Goal: Information Seeking & Learning: Learn about a topic

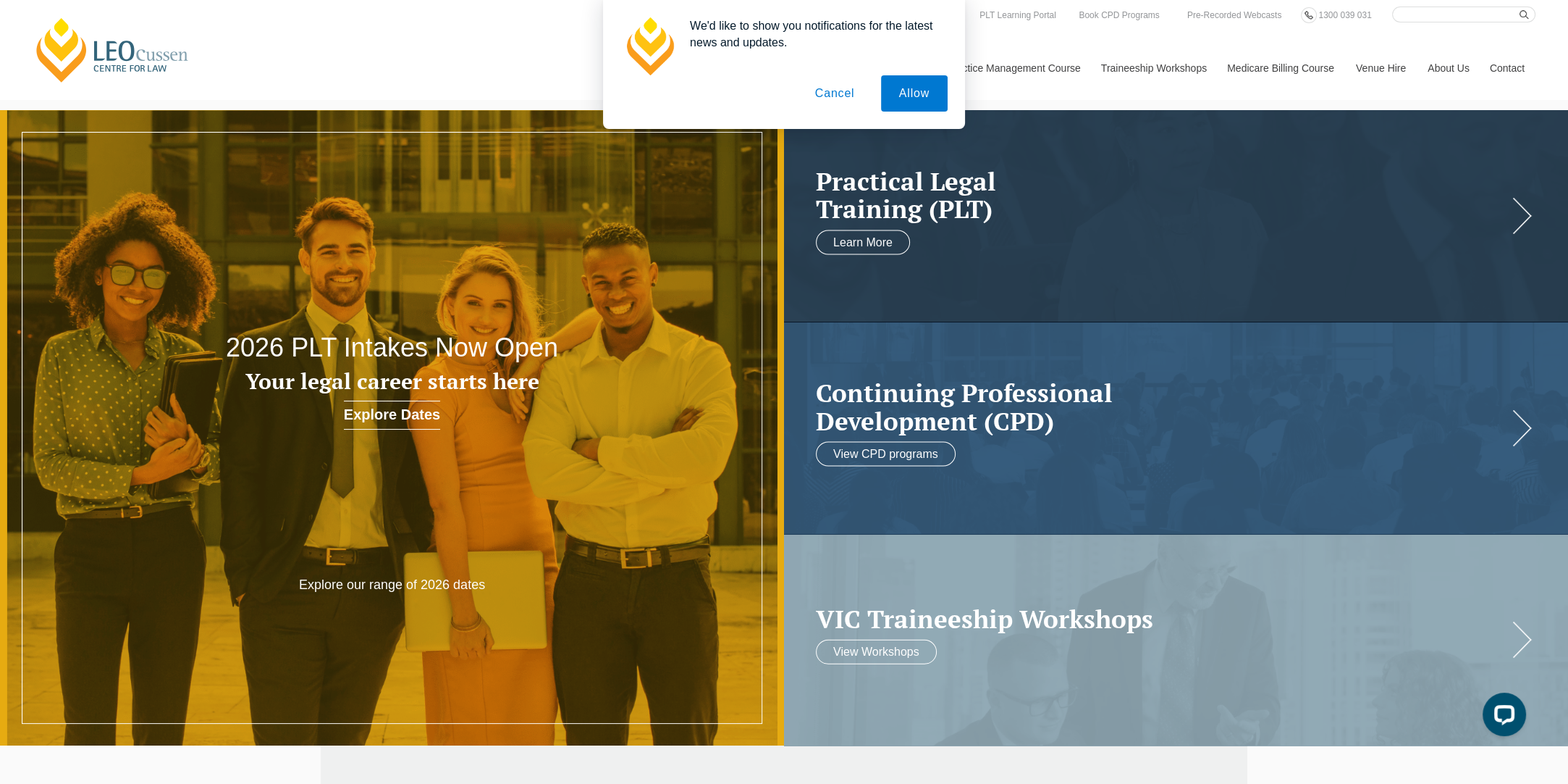
click at [837, 89] on button "Cancel" at bounding box center [835, 93] width 76 height 36
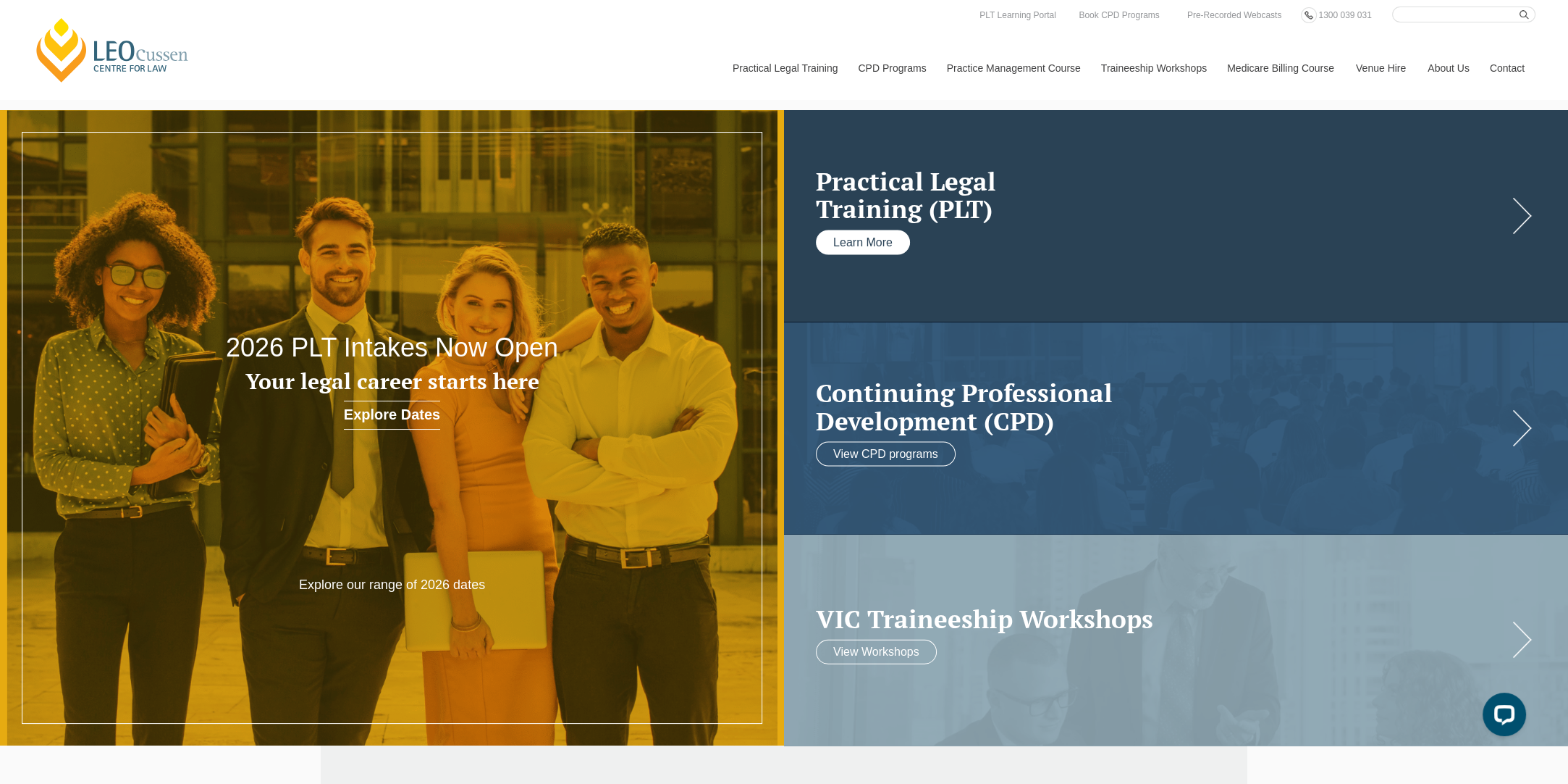
click at [858, 239] on link "Learn More" at bounding box center [863, 241] width 94 height 25
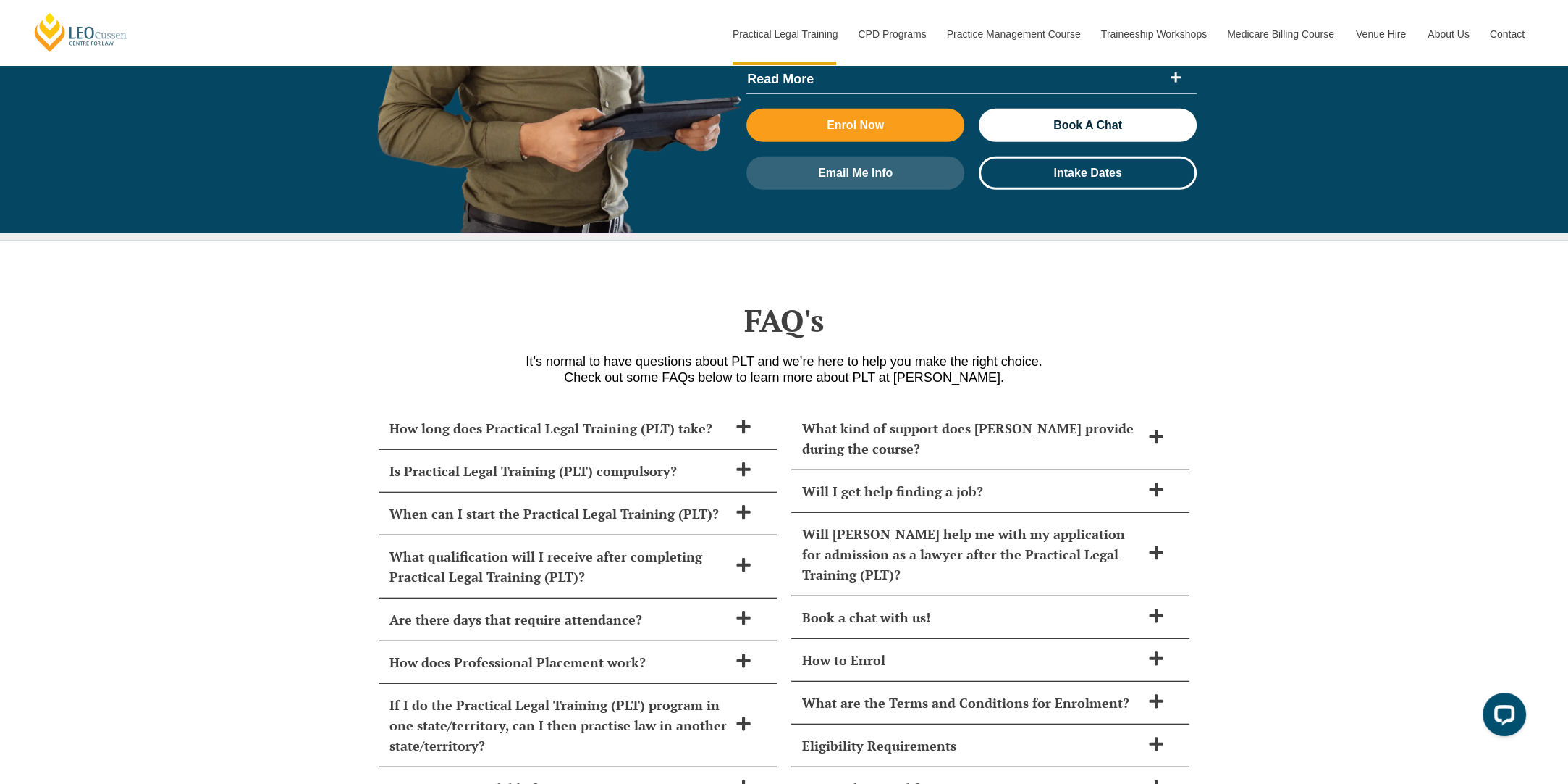
scroll to position [5652, 0]
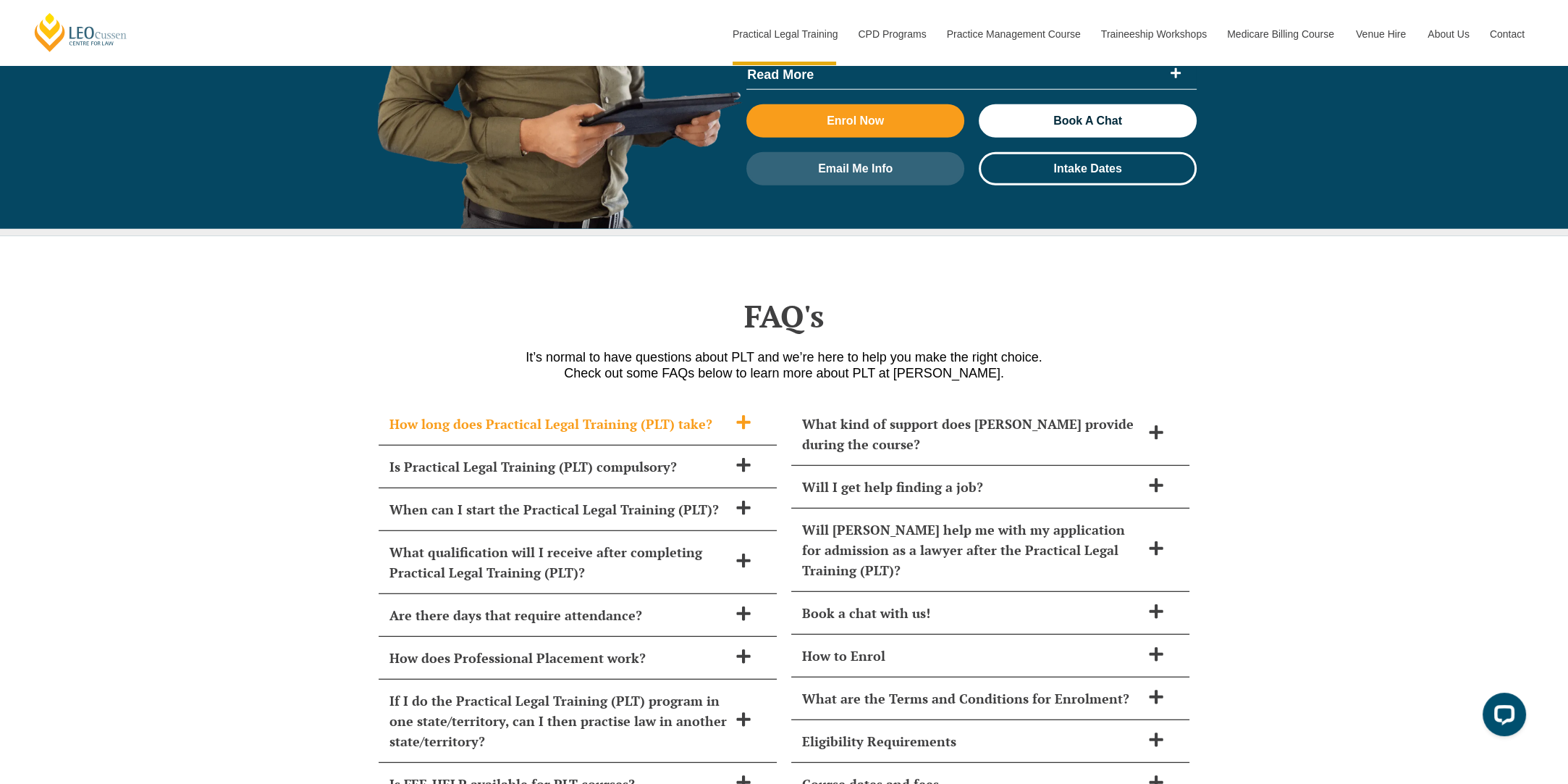
click at [466, 413] on h2 "How long does Practical Legal Training (PLT) take?" at bounding box center [559, 423] width 339 height 20
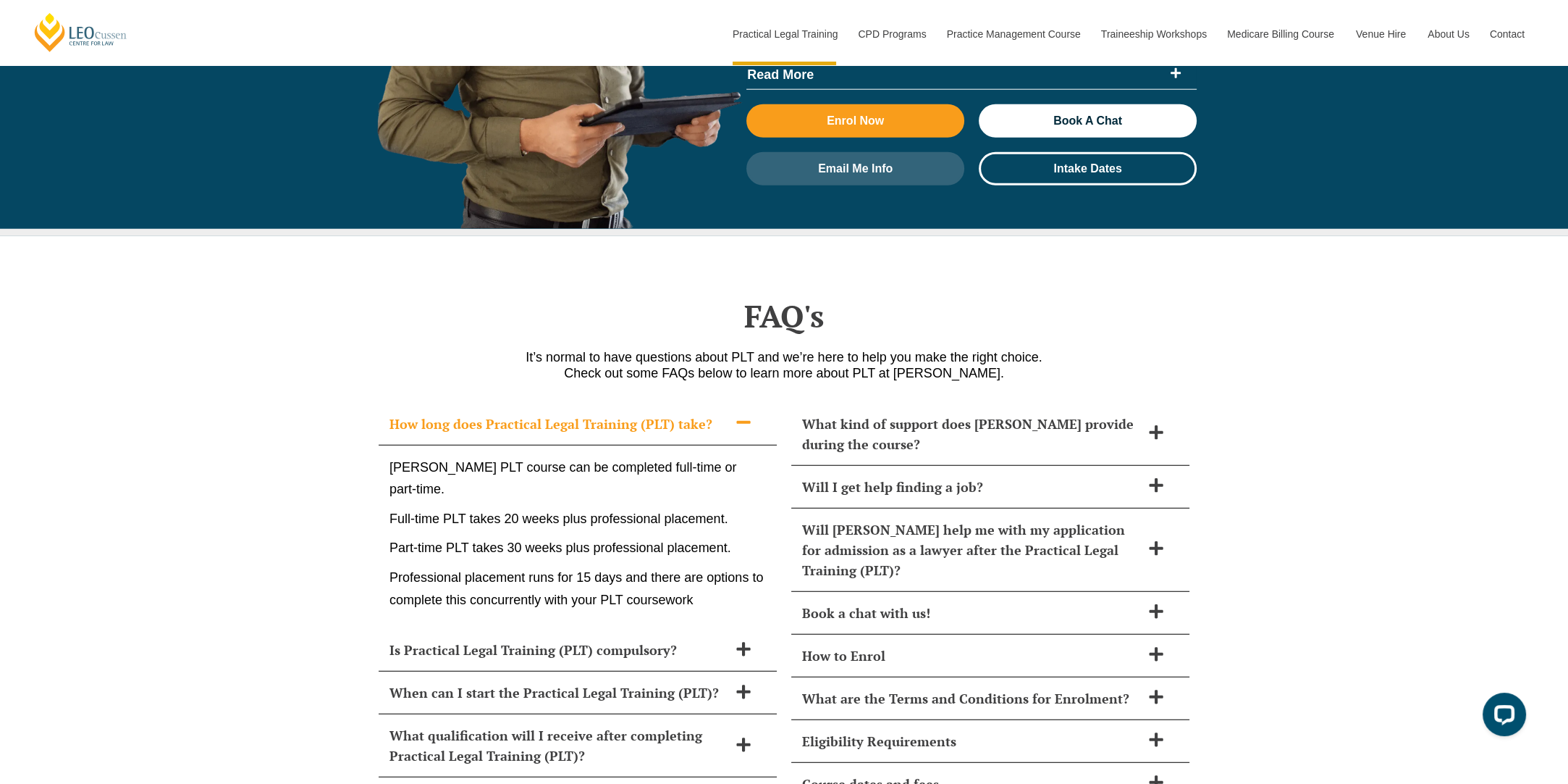
click at [466, 413] on h2 "How long does Practical Legal Training (PLT) take?" at bounding box center [559, 423] width 339 height 20
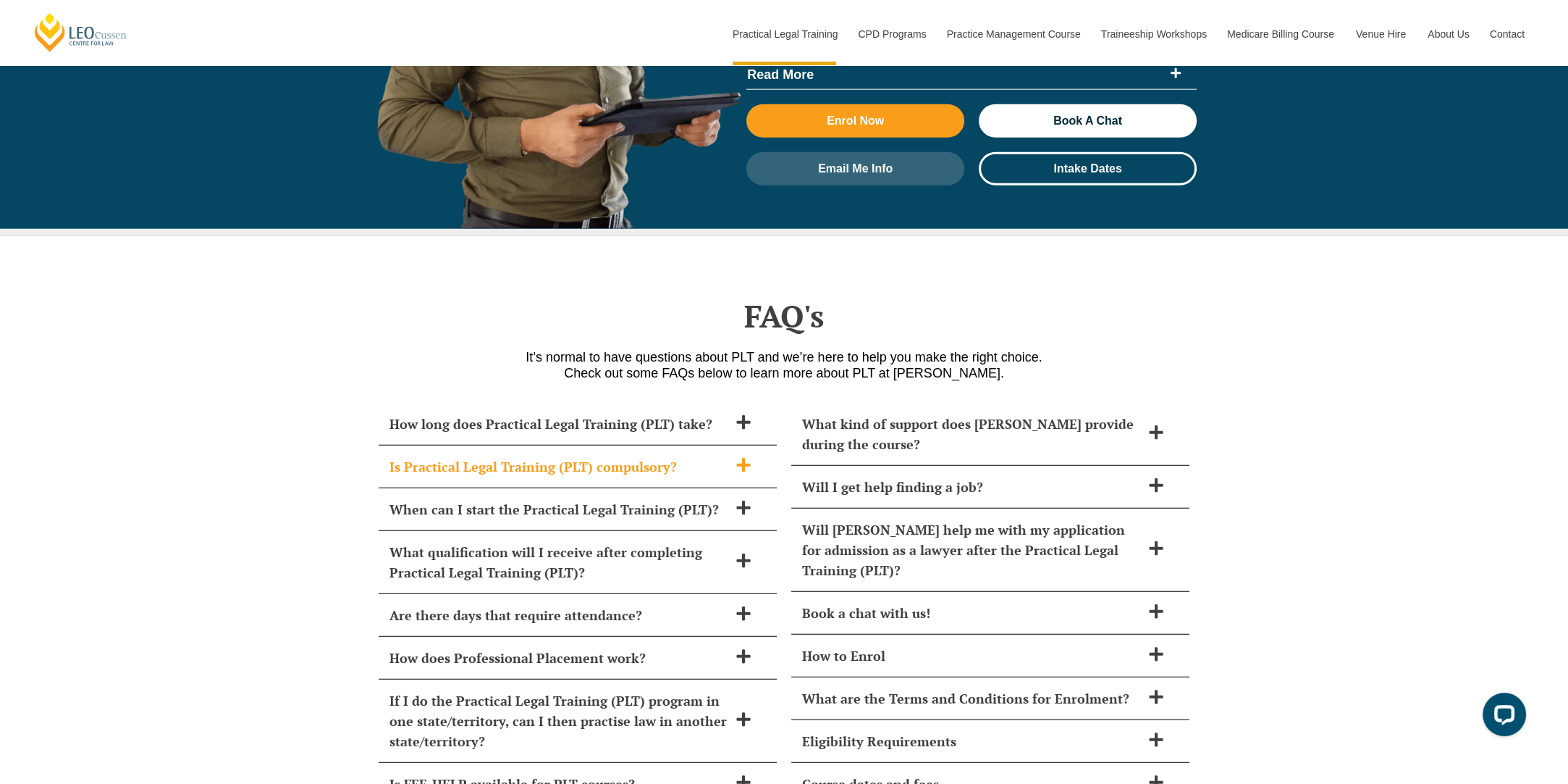
click at [478, 457] on h2 "Is Practical Legal Training (PLT) compulsory?" at bounding box center [559, 467] width 339 height 20
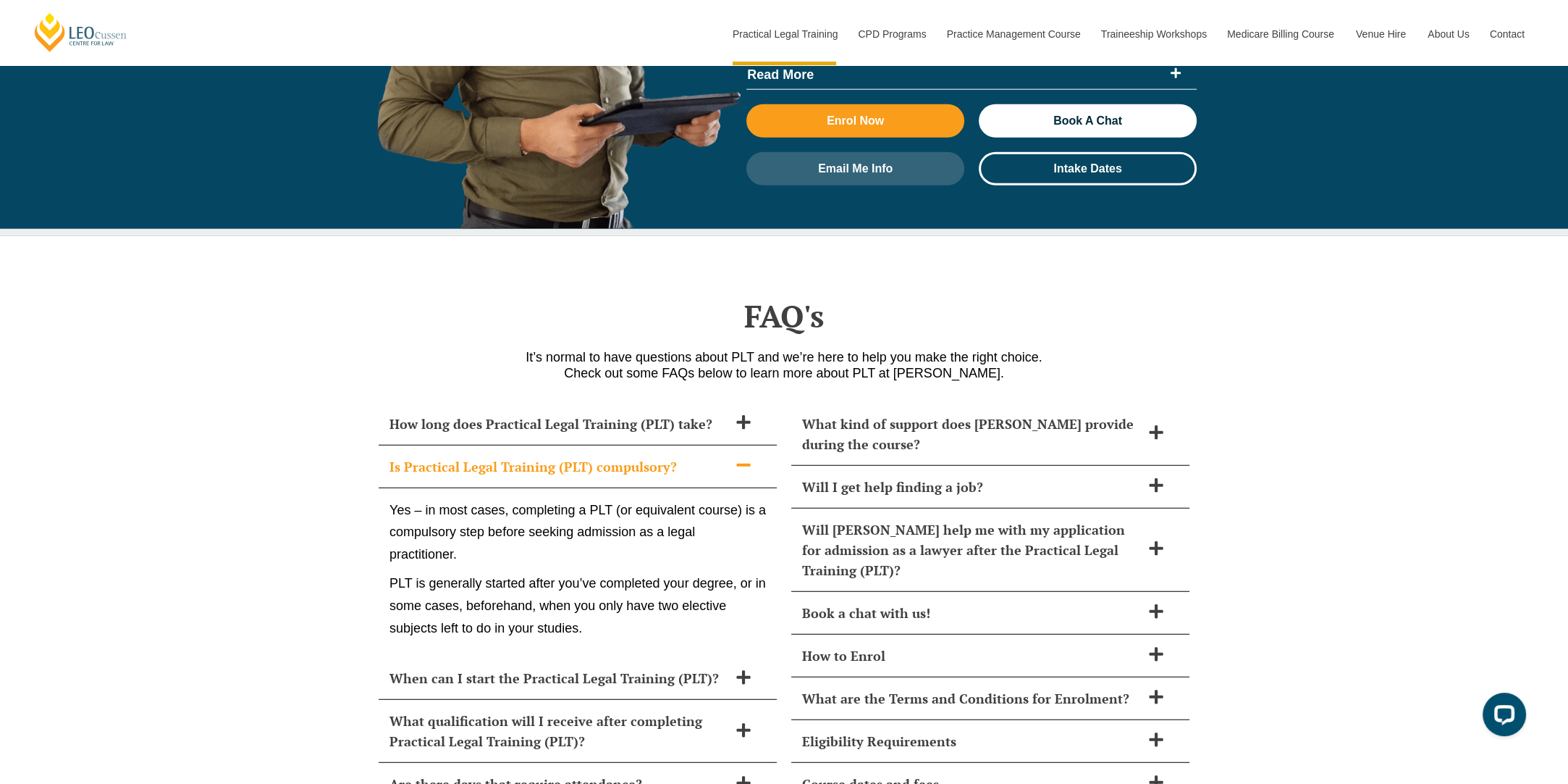
click at [478, 457] on h2 "Is Practical Legal Training (PLT) compulsory?" at bounding box center [559, 467] width 339 height 20
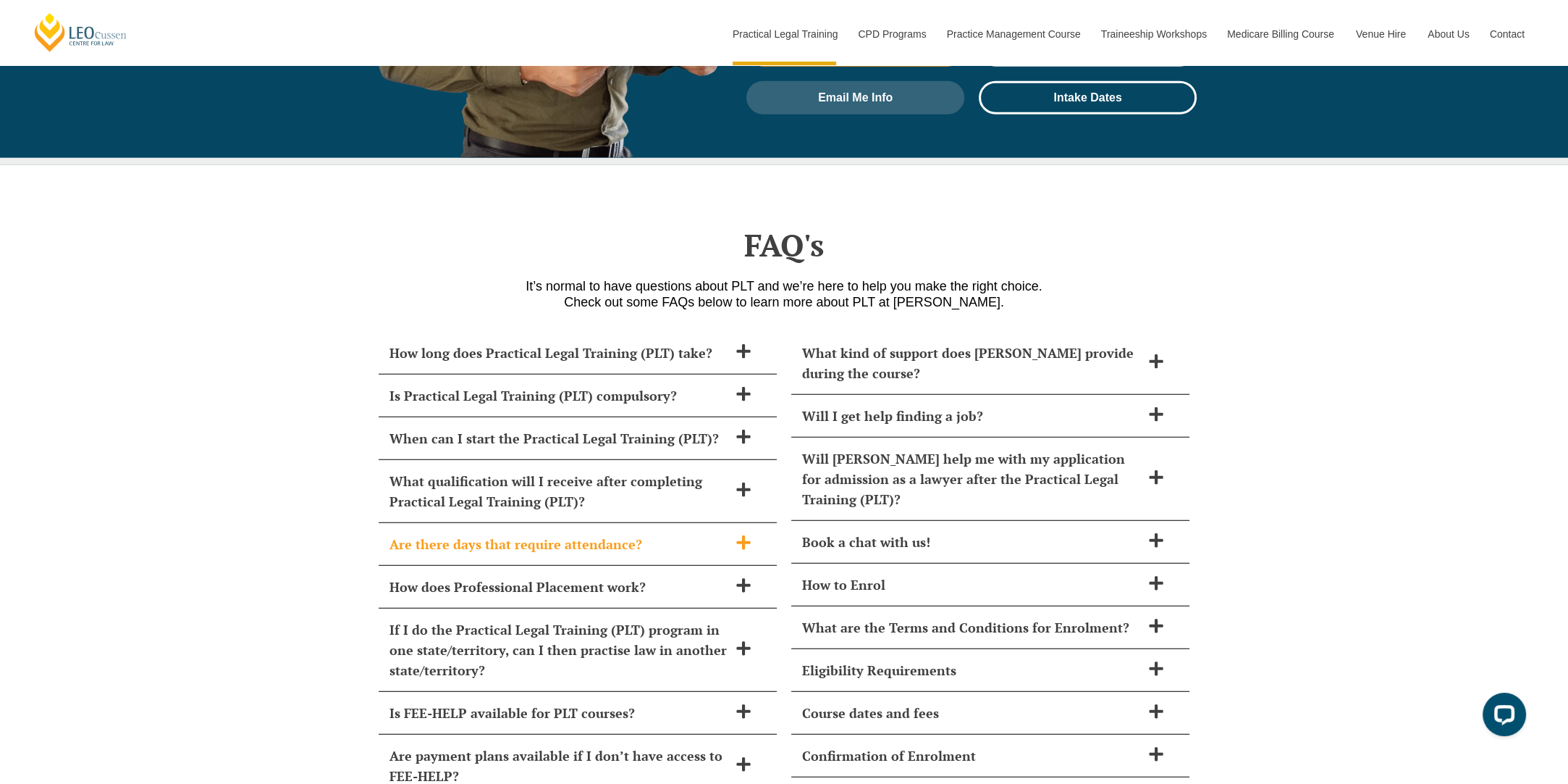
scroll to position [5796, 0]
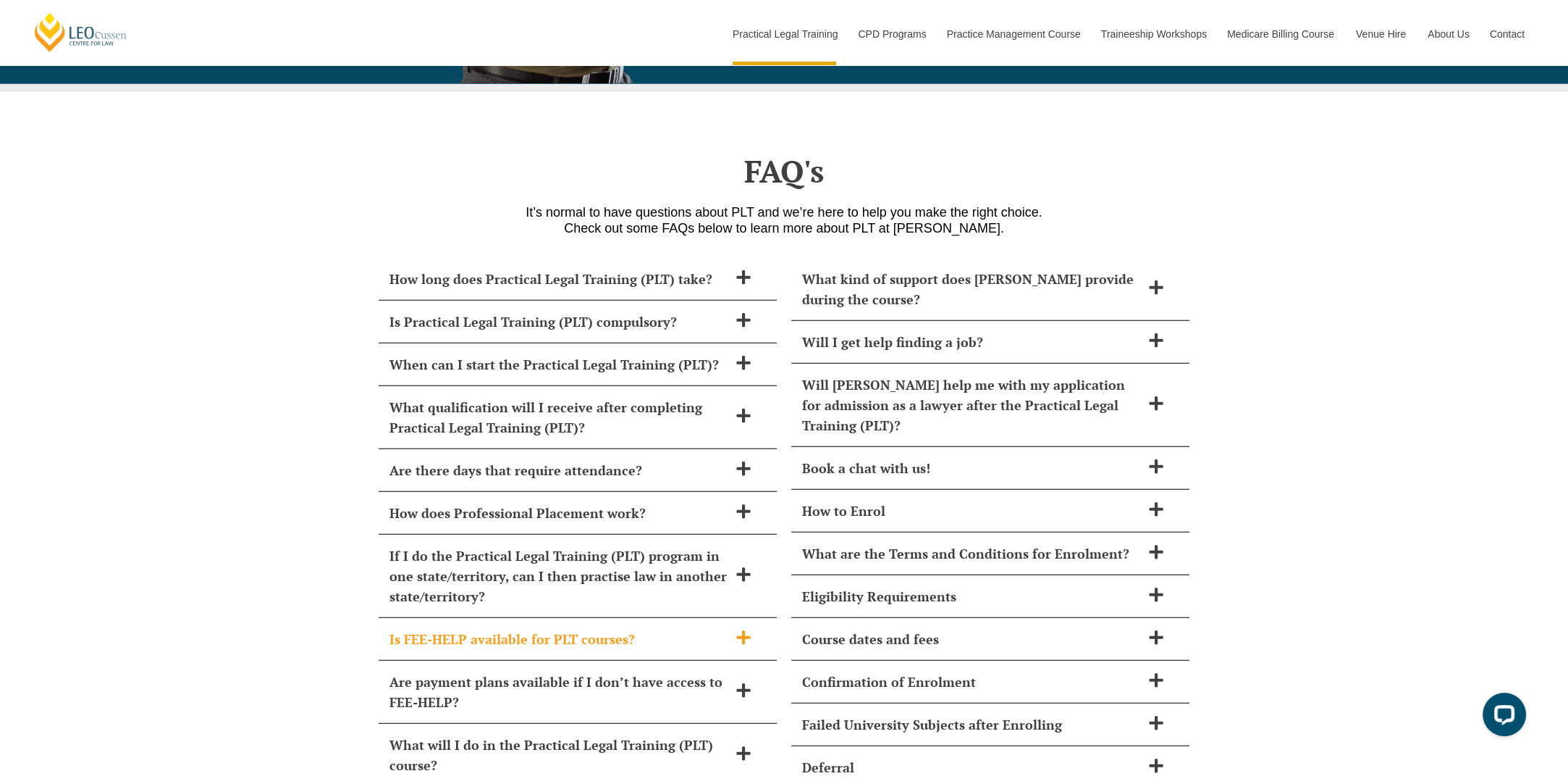
click at [470, 629] on h2 "Is FEE-HELP available for PLT courses?" at bounding box center [559, 639] width 339 height 20
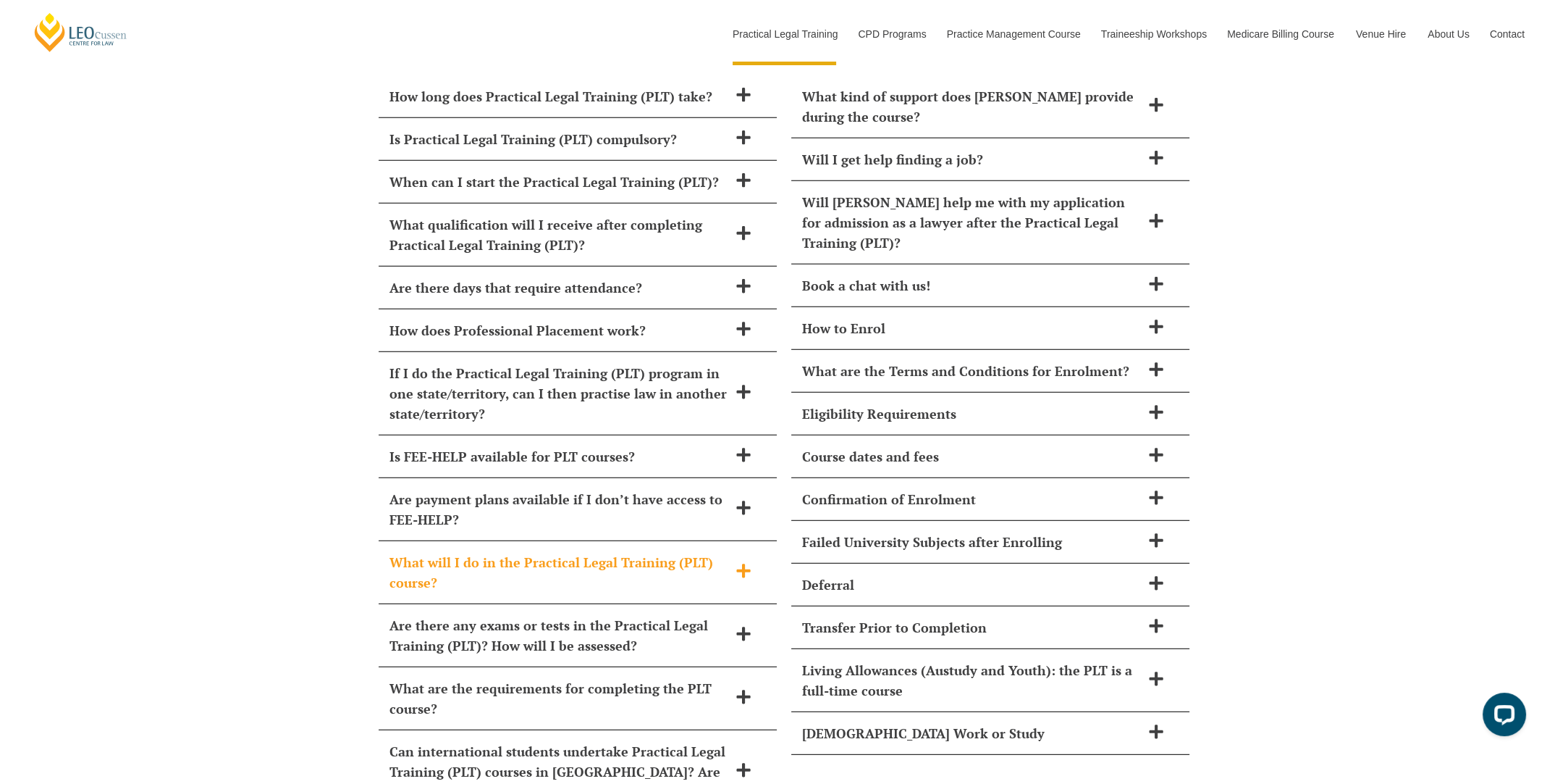
scroll to position [6013, 0]
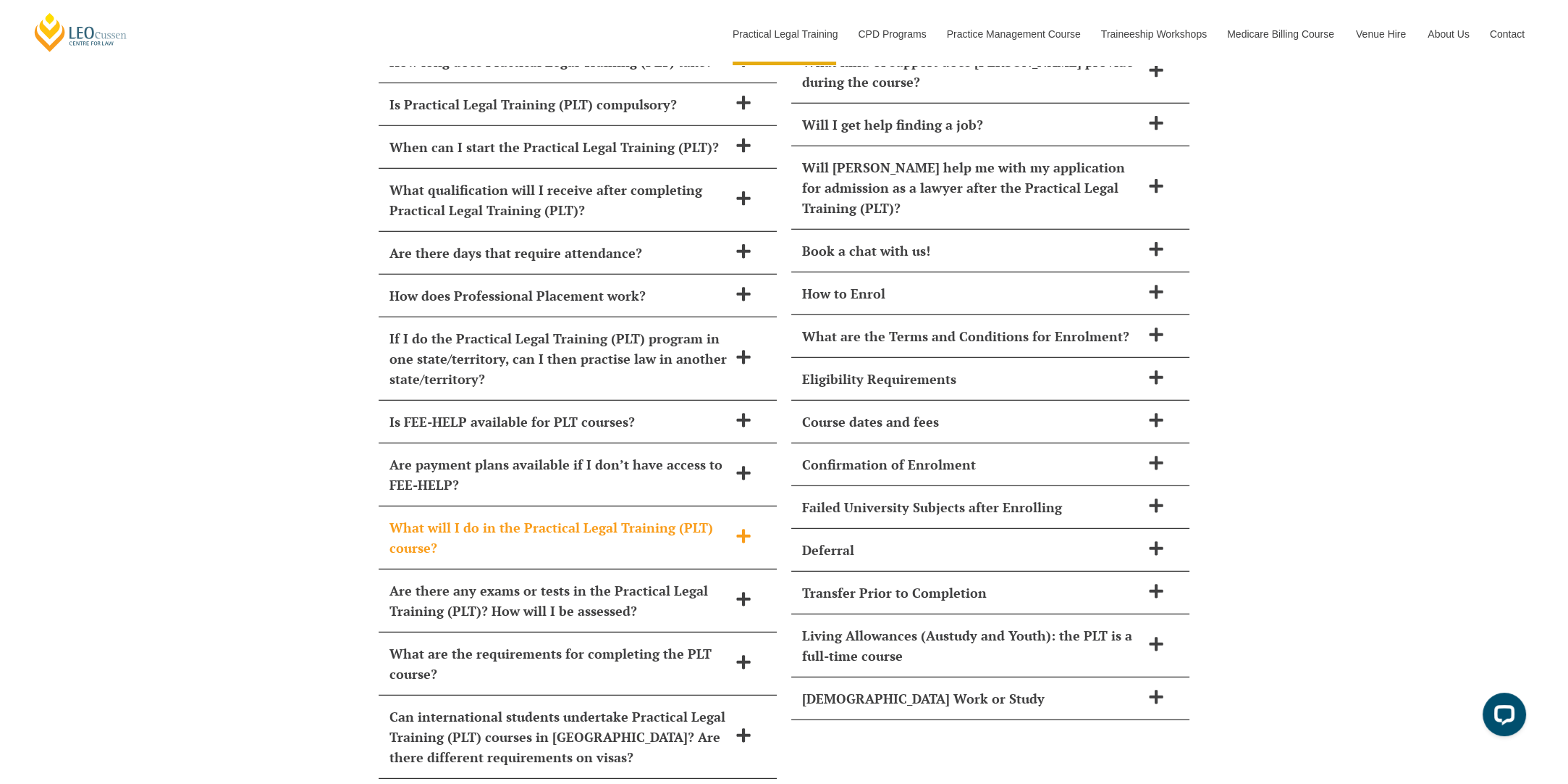
click at [470, 581] on h2 "Are there any exams or tests in the Practical Legal Training (PLT)? How will I …" at bounding box center [559, 601] width 339 height 41
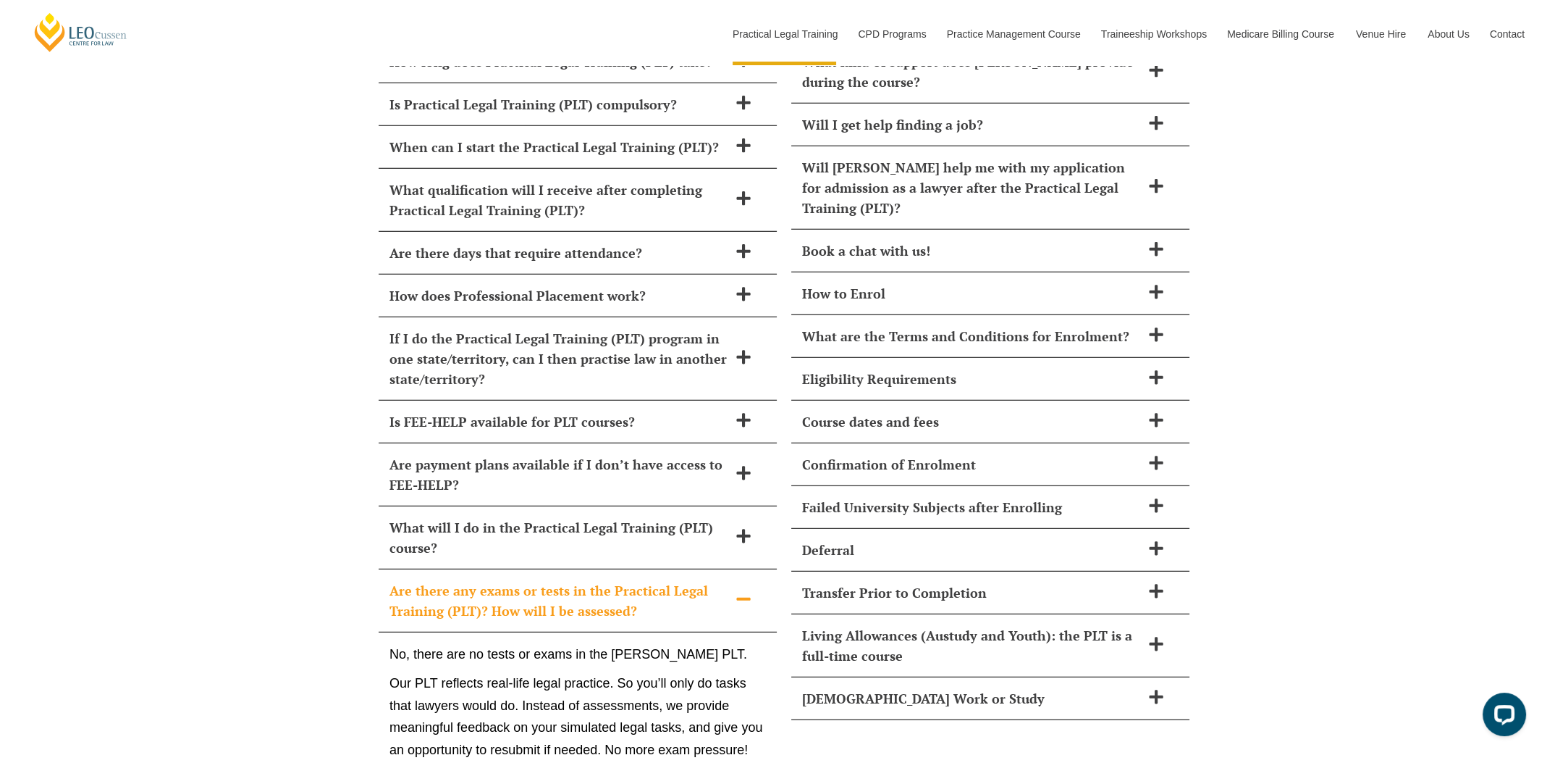
click at [470, 581] on h2 "Are there any exams or tests in the Practical Legal Training (PLT)? How will I …" at bounding box center [559, 601] width 339 height 41
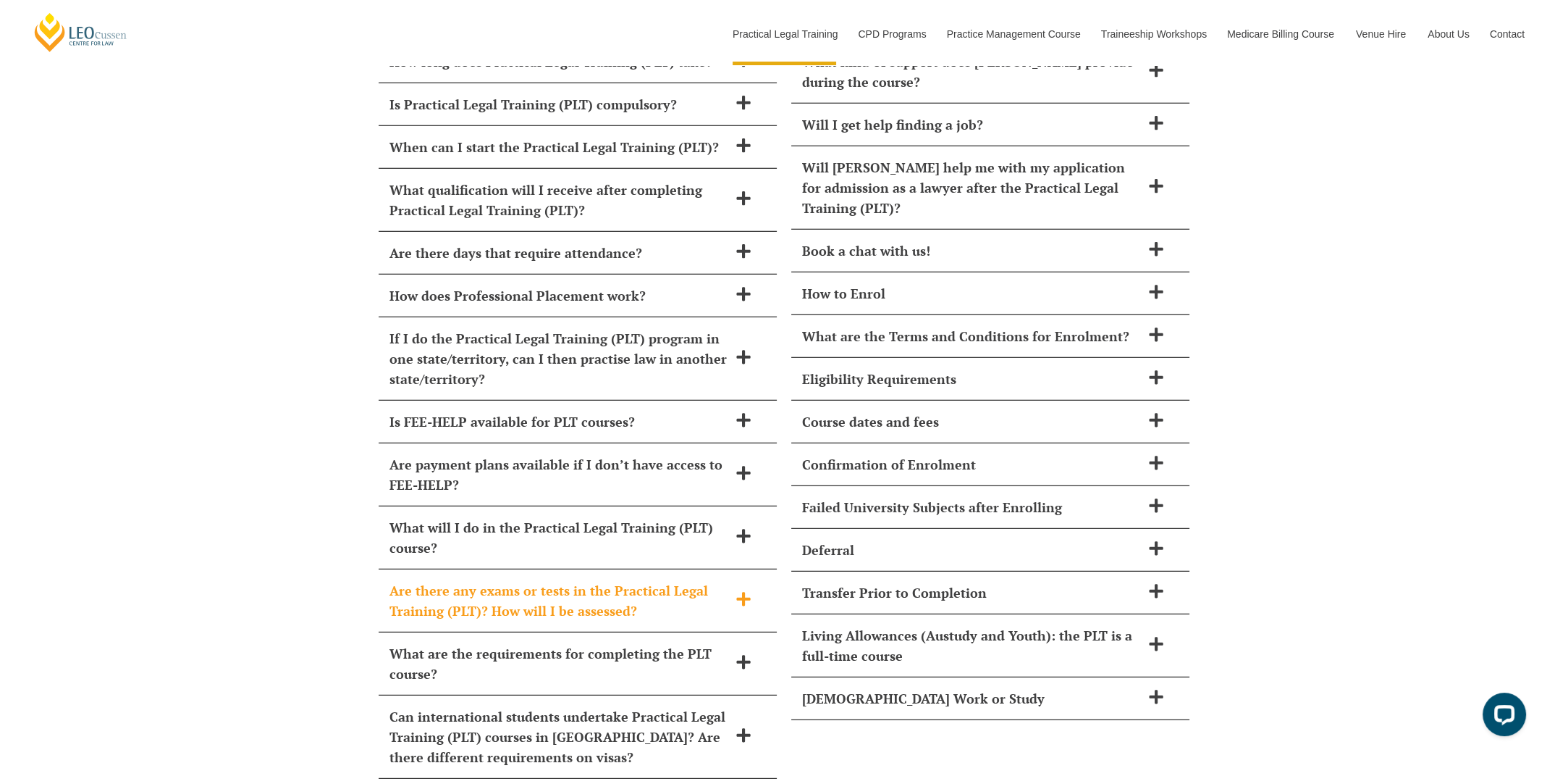
scroll to position [6158, 0]
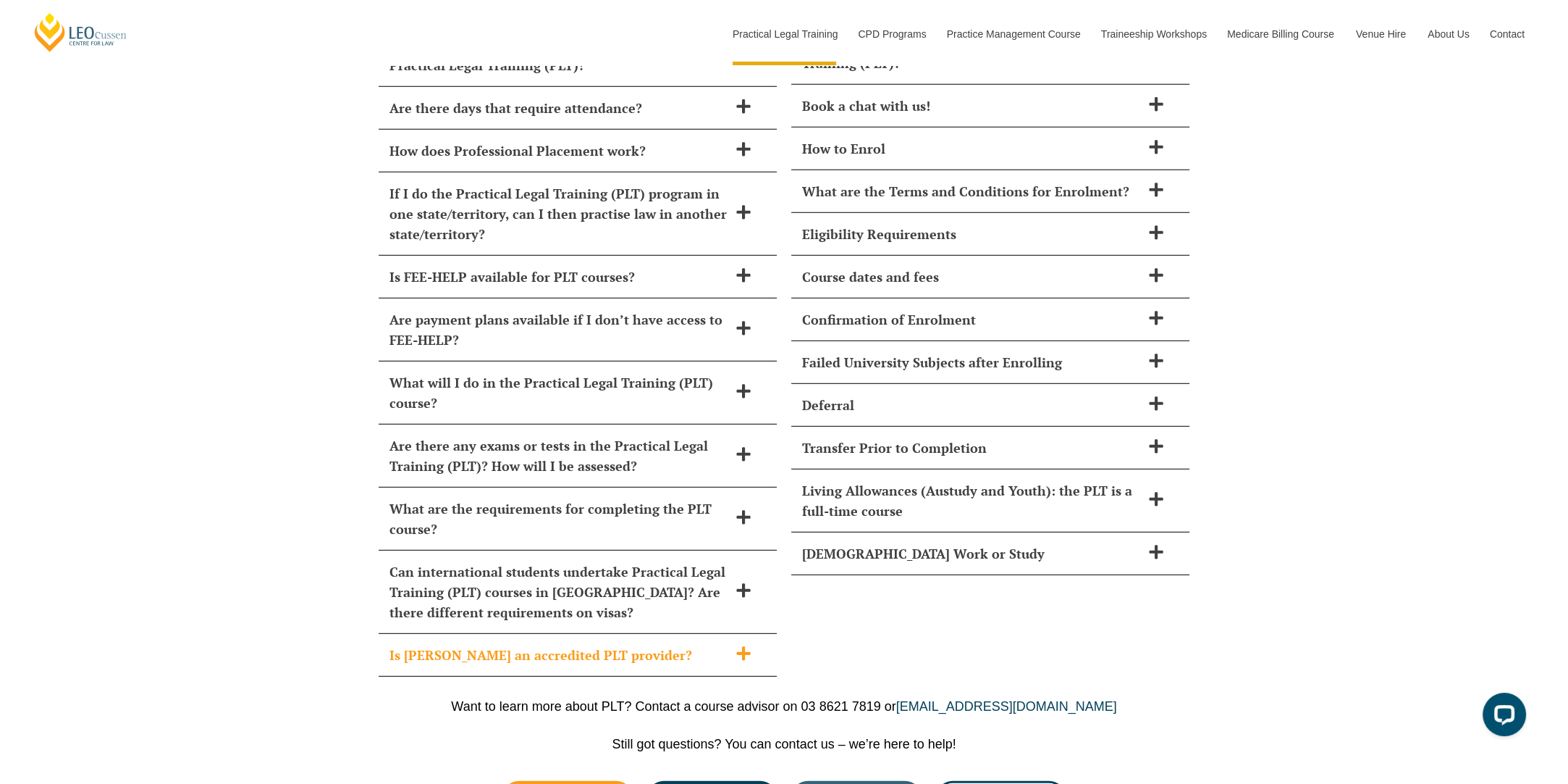
click at [479, 634] on div "Is [PERSON_NAME] an accredited PLT provider?" at bounding box center [577, 655] width 398 height 43
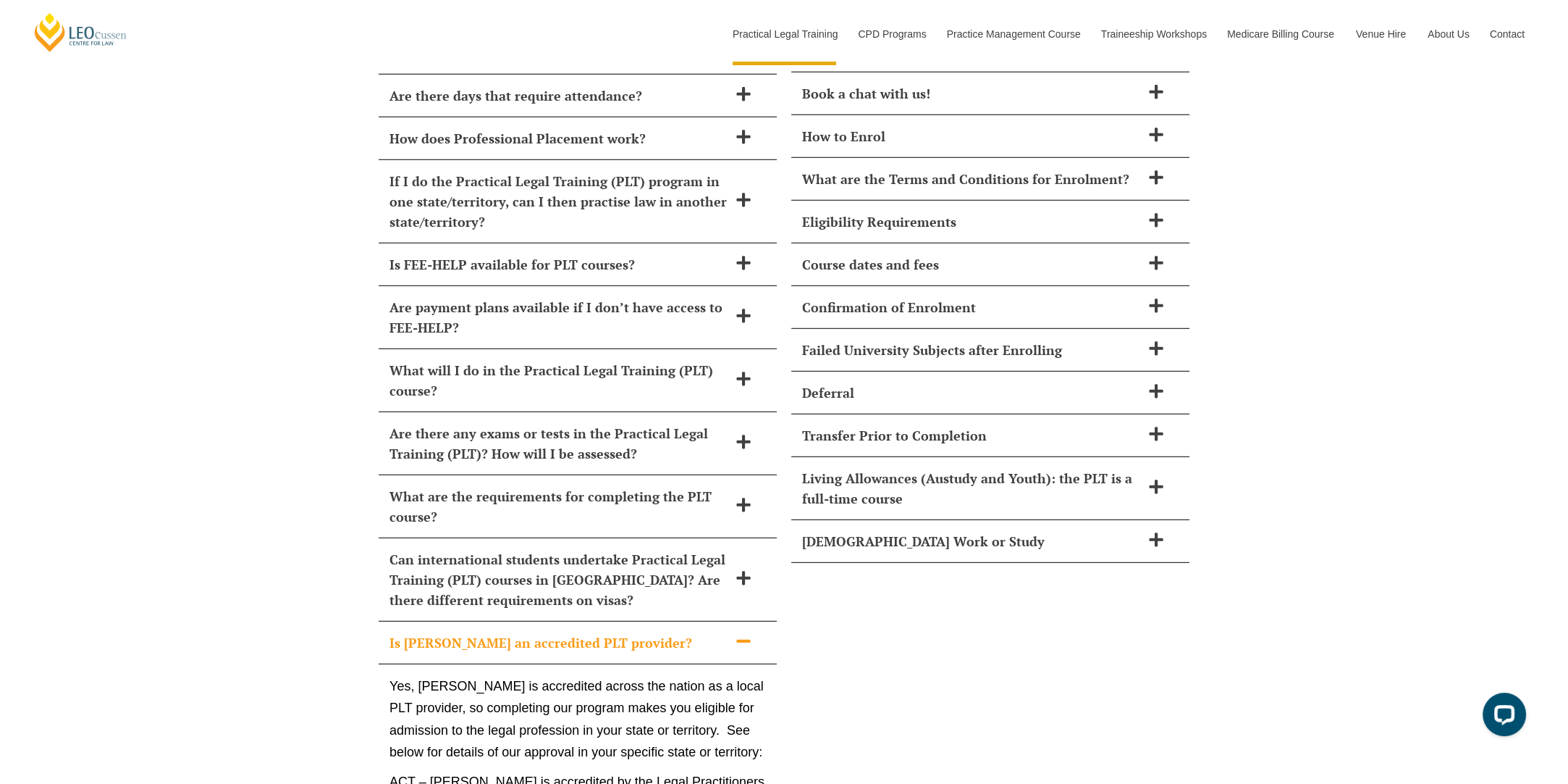
scroll to position [5941, 0]
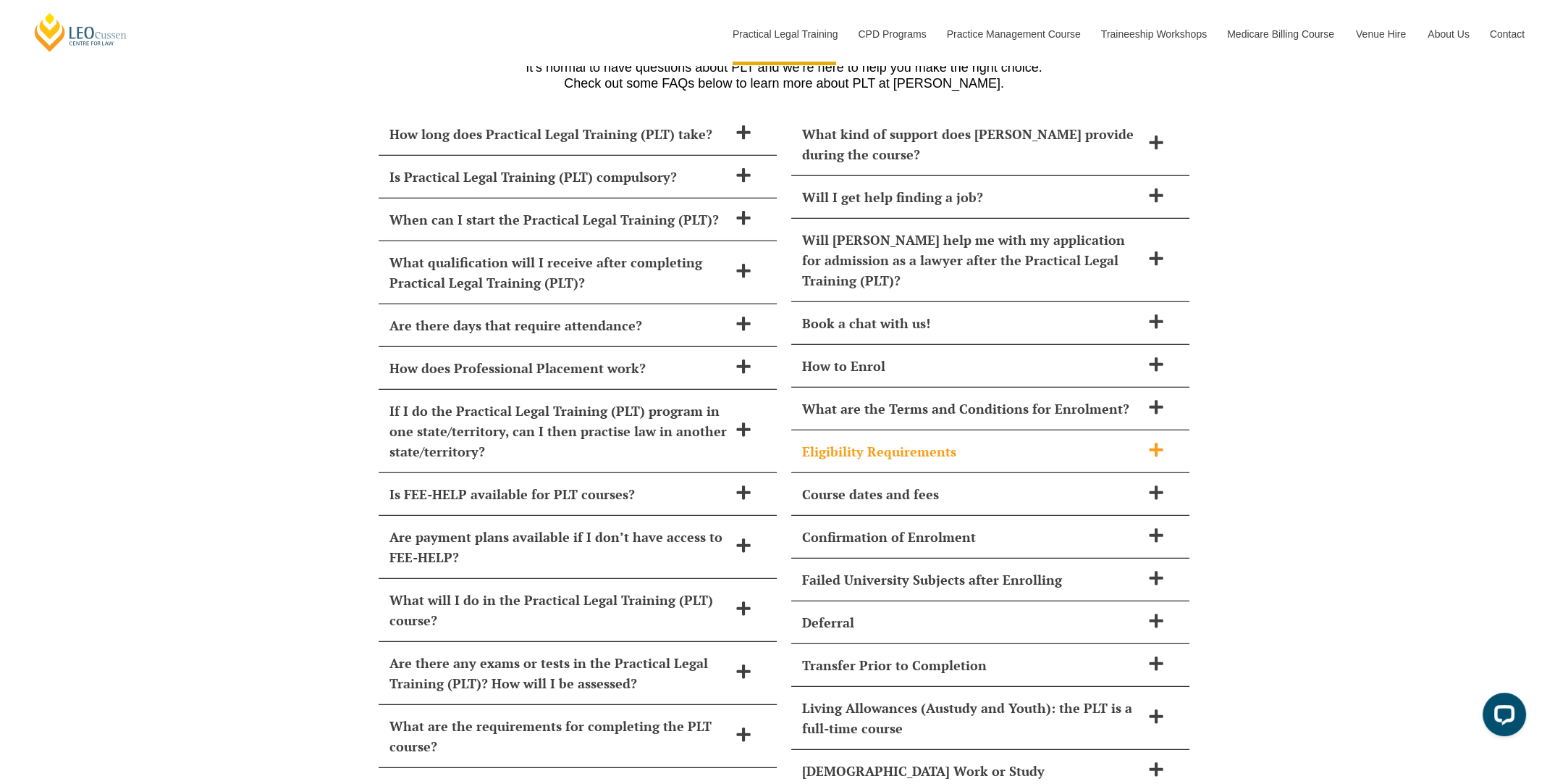
click at [878, 441] on h2 "Eligibility Requirements" at bounding box center [971, 451] width 339 height 20
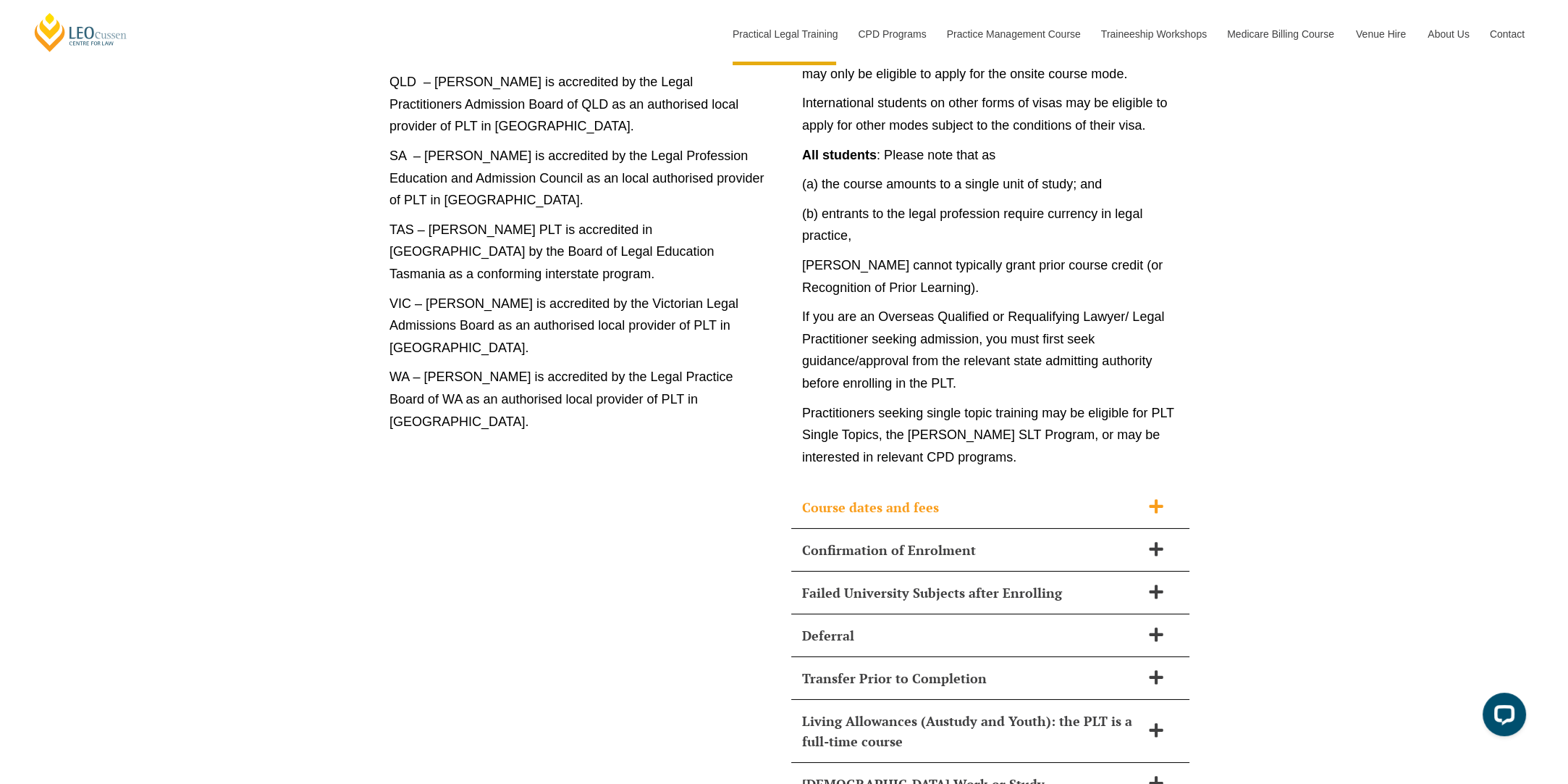
scroll to position [7100, 0]
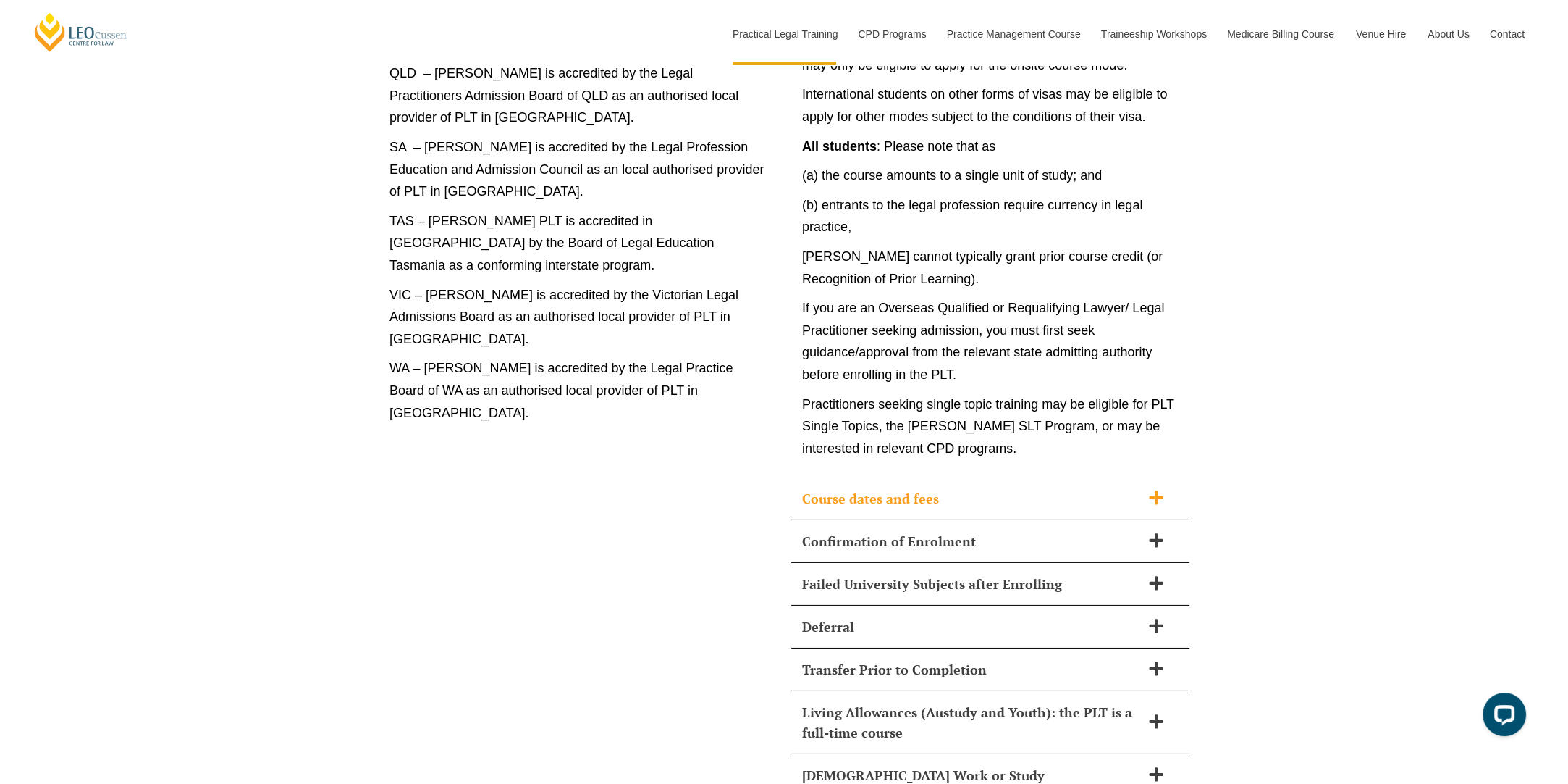
click at [917, 488] on h2 "Course dates and fees" at bounding box center [971, 498] width 339 height 20
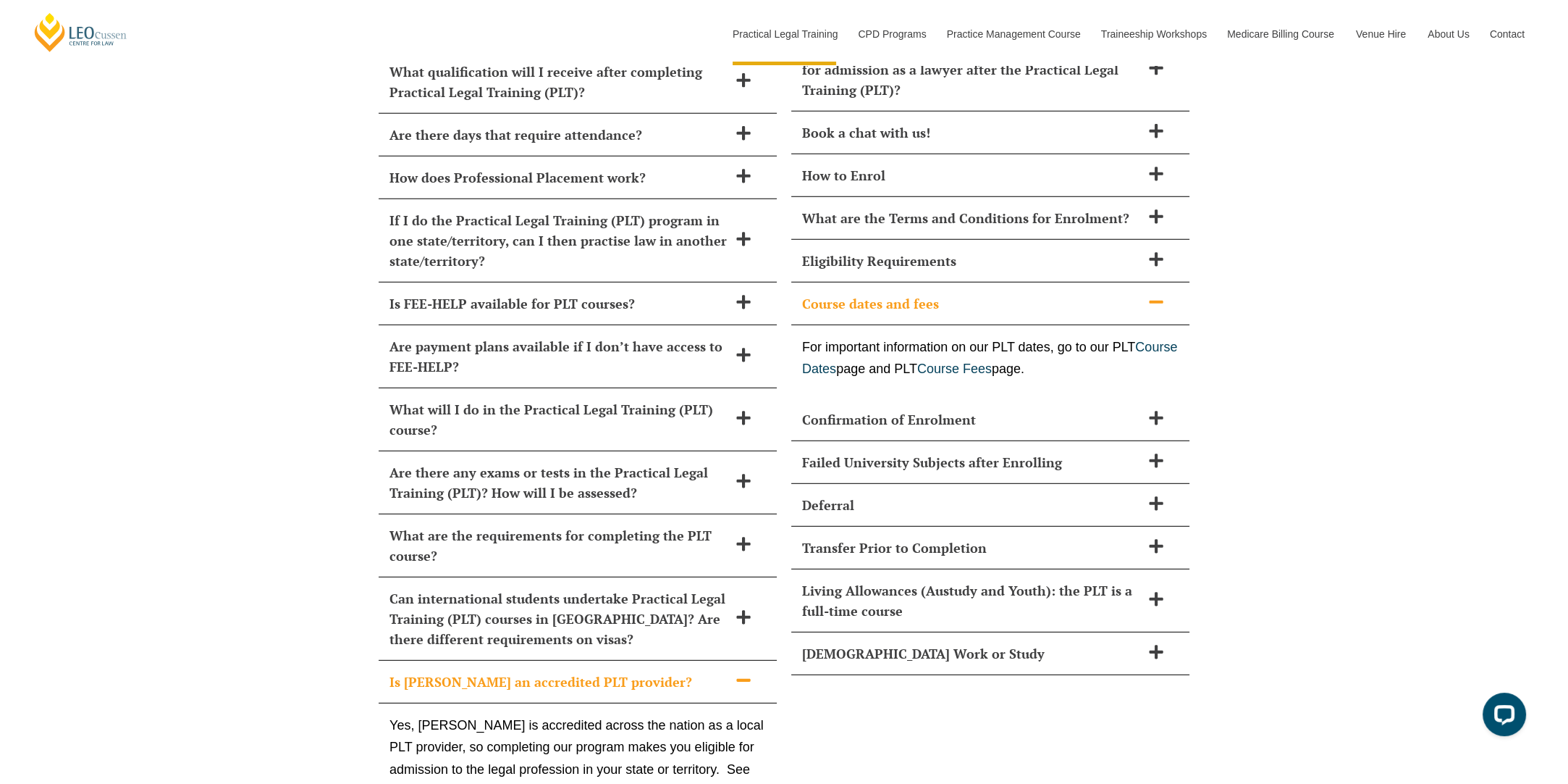
scroll to position [6086, 0]
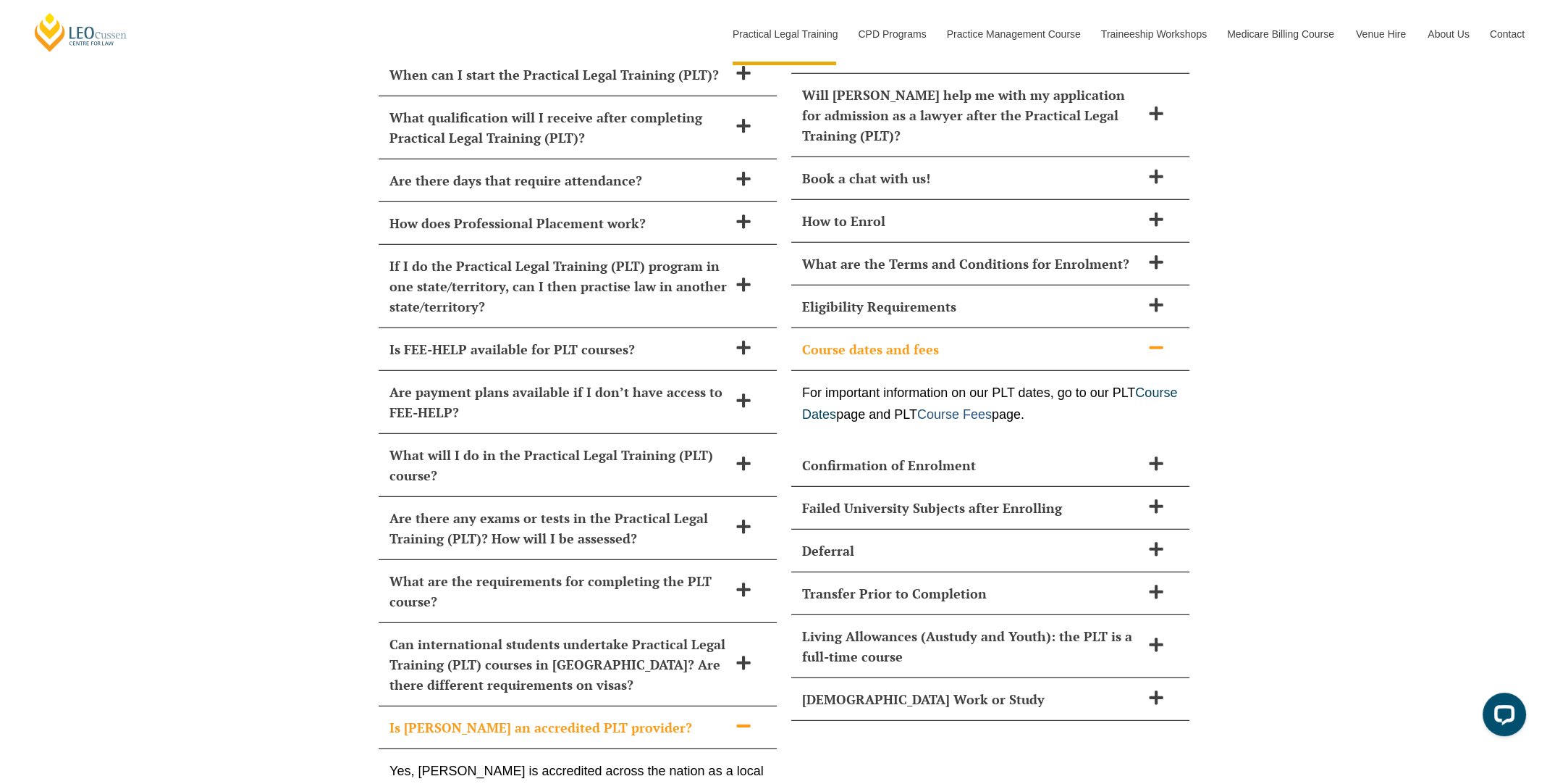
click at [992, 407] on link "Course Fees" at bounding box center [954, 414] width 75 height 15
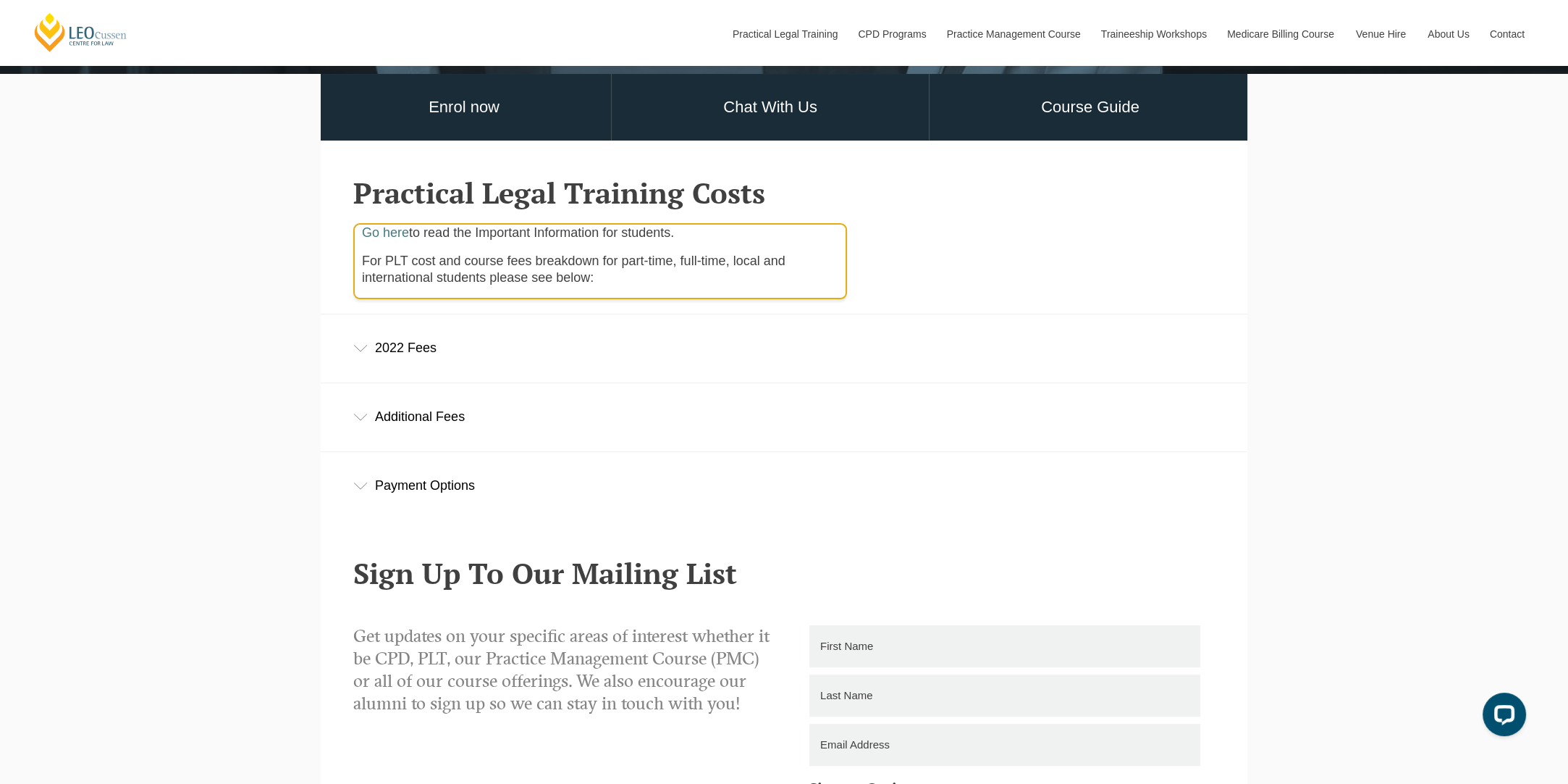
click at [587, 360] on div "2022 Fees" at bounding box center [784, 348] width 927 height 67
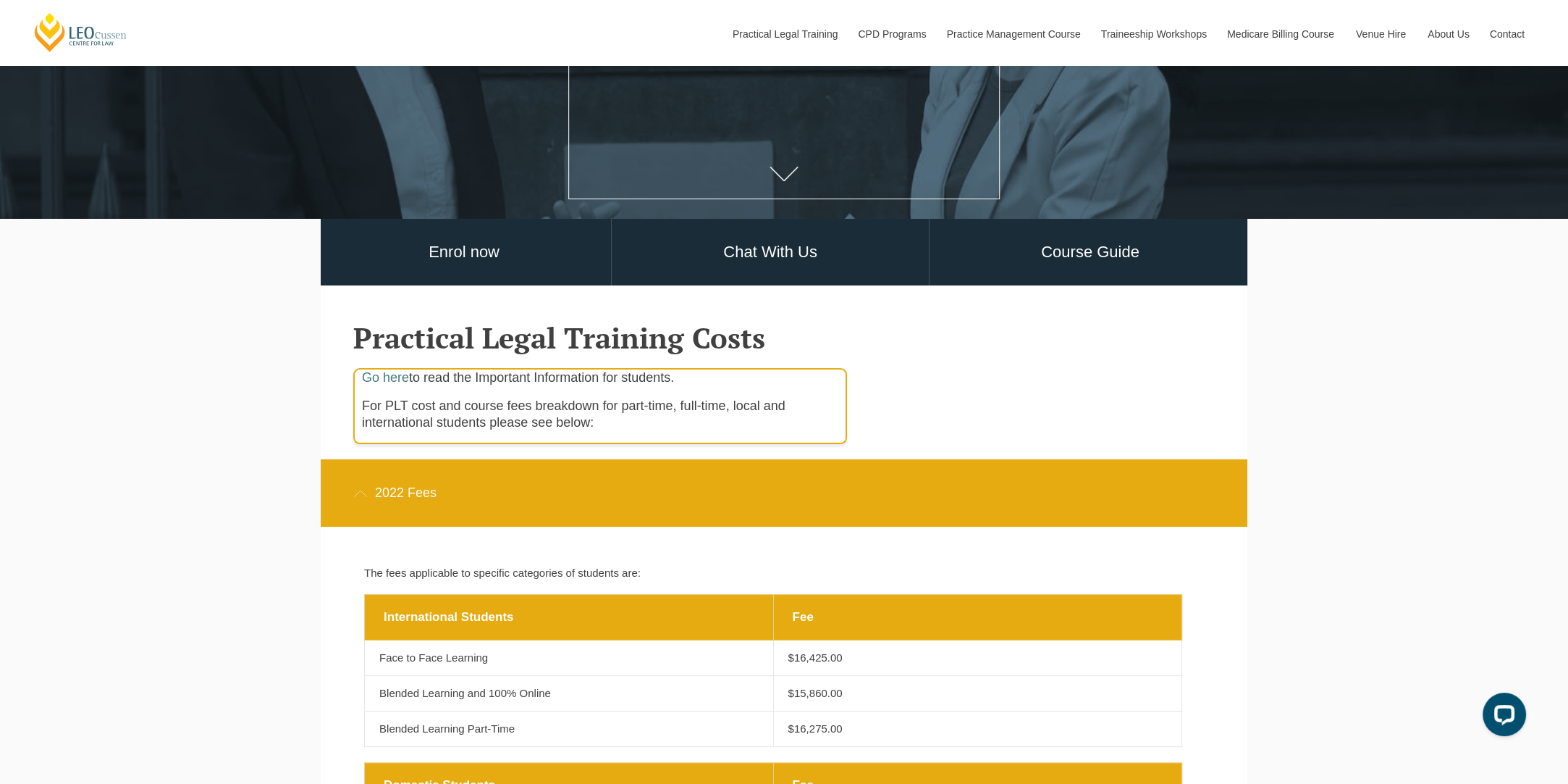
scroll to position [145, 0]
